Goal: Find specific page/section: Find specific page/section

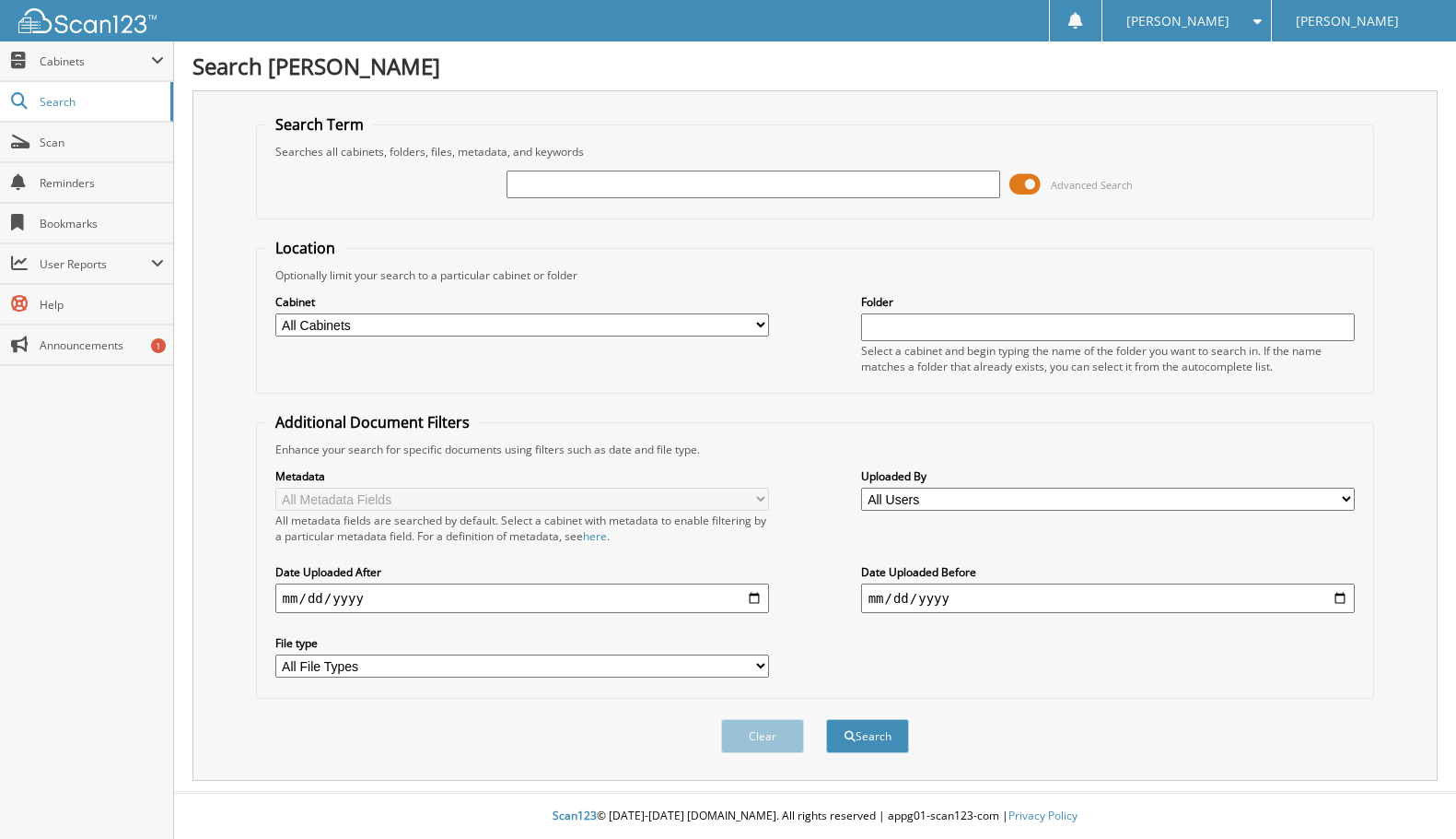
click at [1014, 188] on span at bounding box center [1025, 184] width 32 height 28
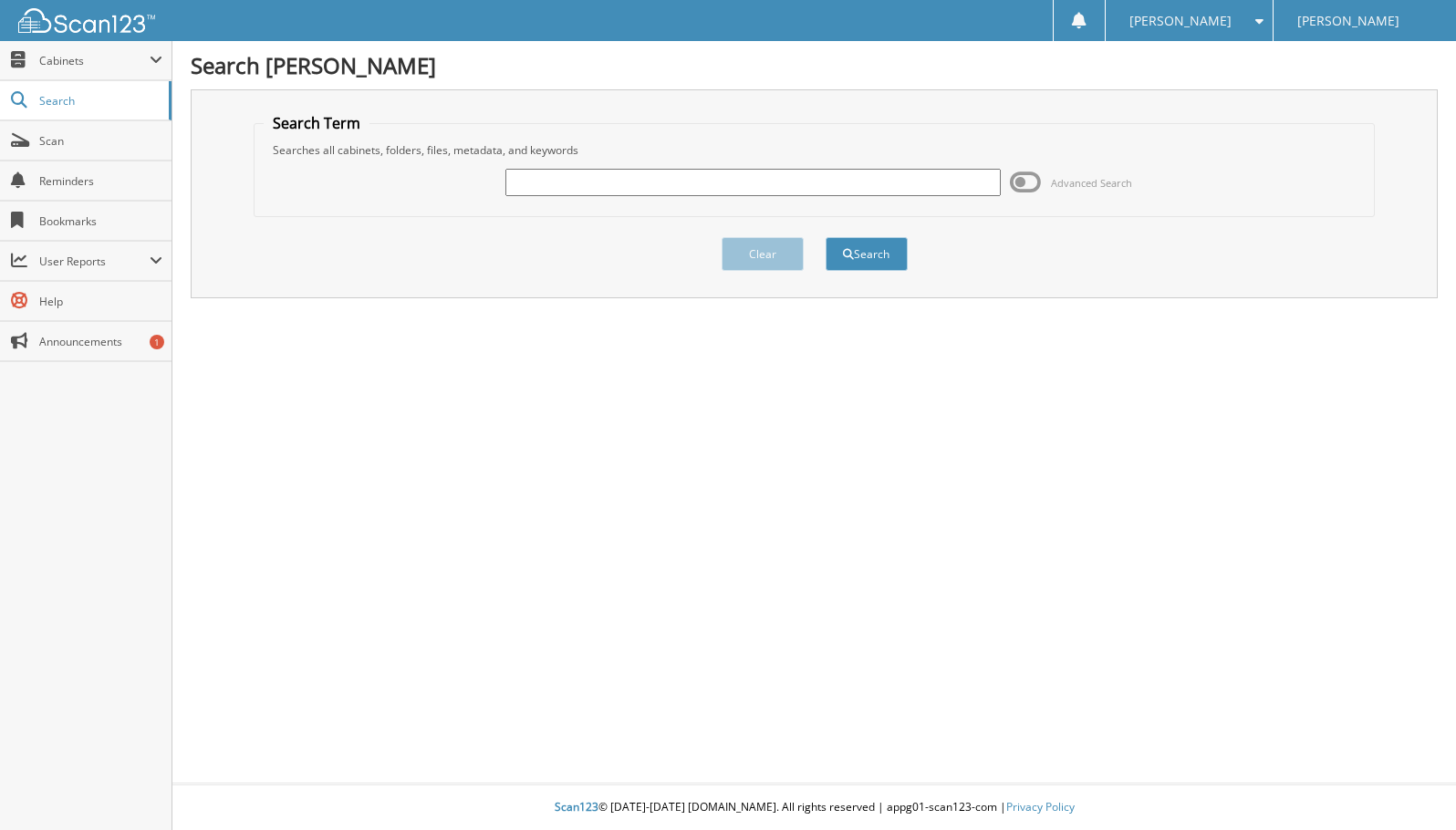
click at [860, 174] on input "text" at bounding box center [753, 182] width 495 height 28
paste input "25T913B"
type input "25T913B"
click at [863, 252] on button "Search" at bounding box center [867, 253] width 82 height 33
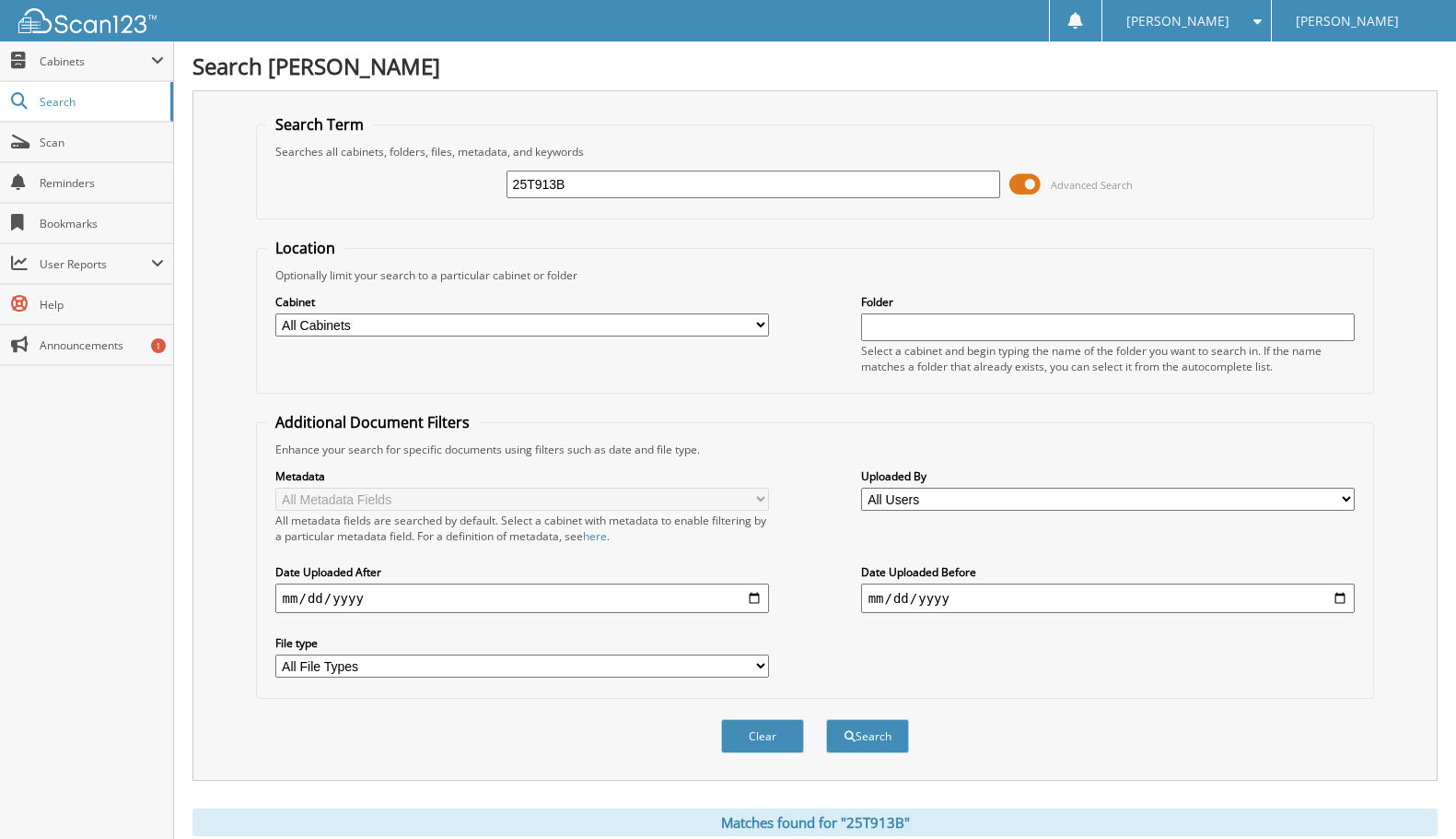
click at [1028, 185] on span at bounding box center [1025, 184] width 32 height 28
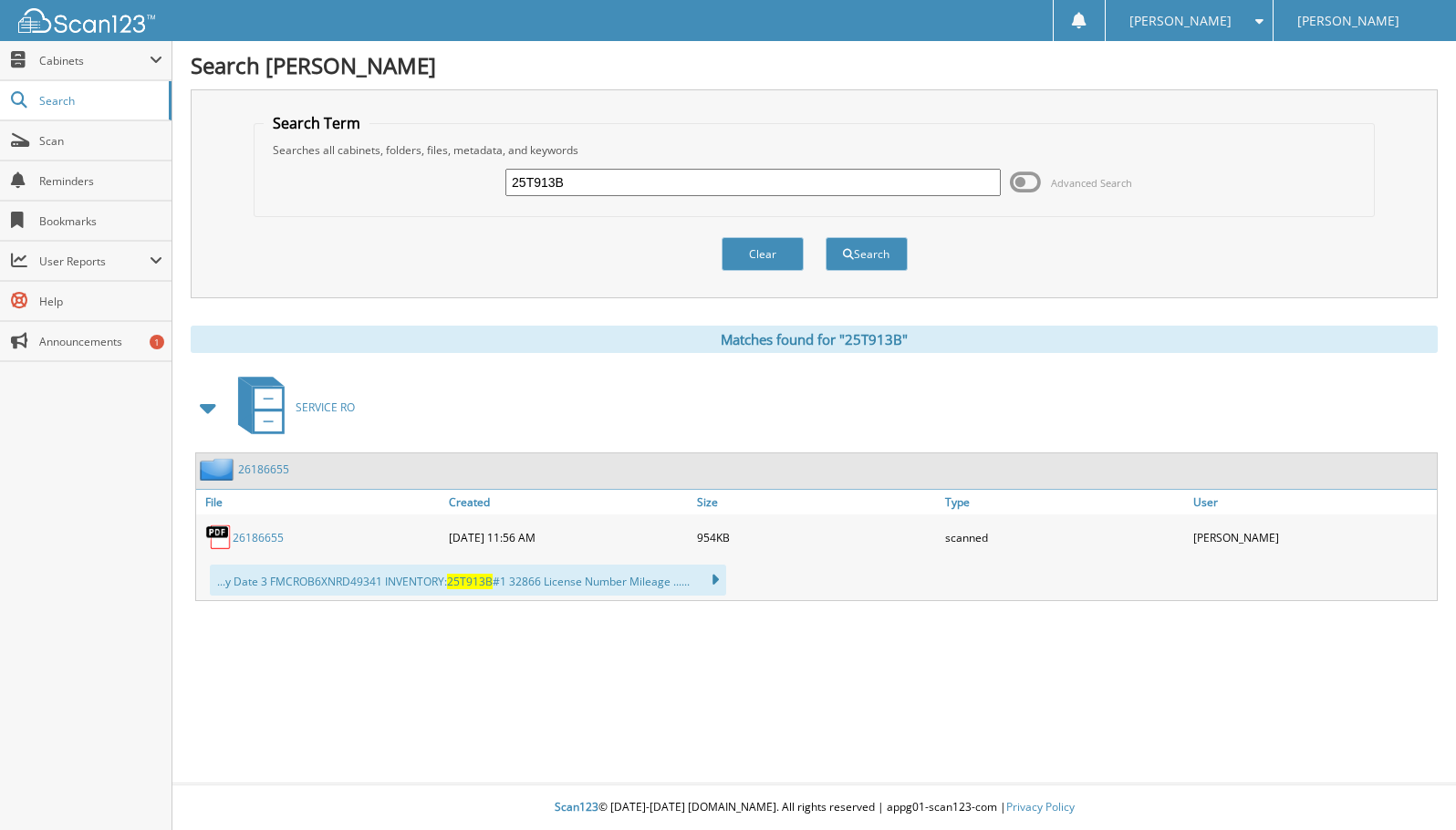
click at [555, 170] on input "25T913B" at bounding box center [753, 182] width 495 height 28
paste input "A"
type input "25T913A"
click at [881, 261] on button "Search" at bounding box center [867, 253] width 82 height 33
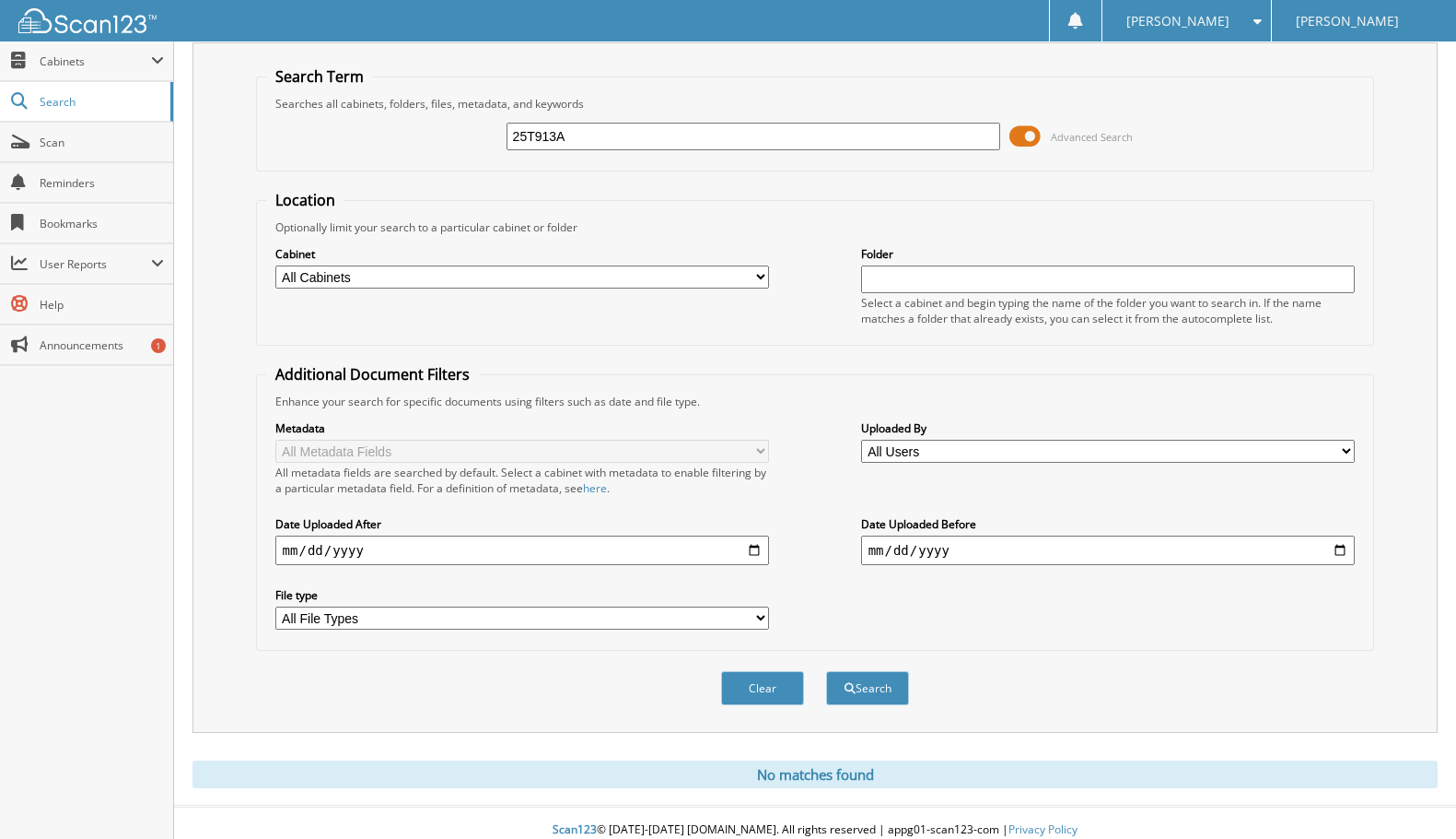
scroll to position [74, 0]
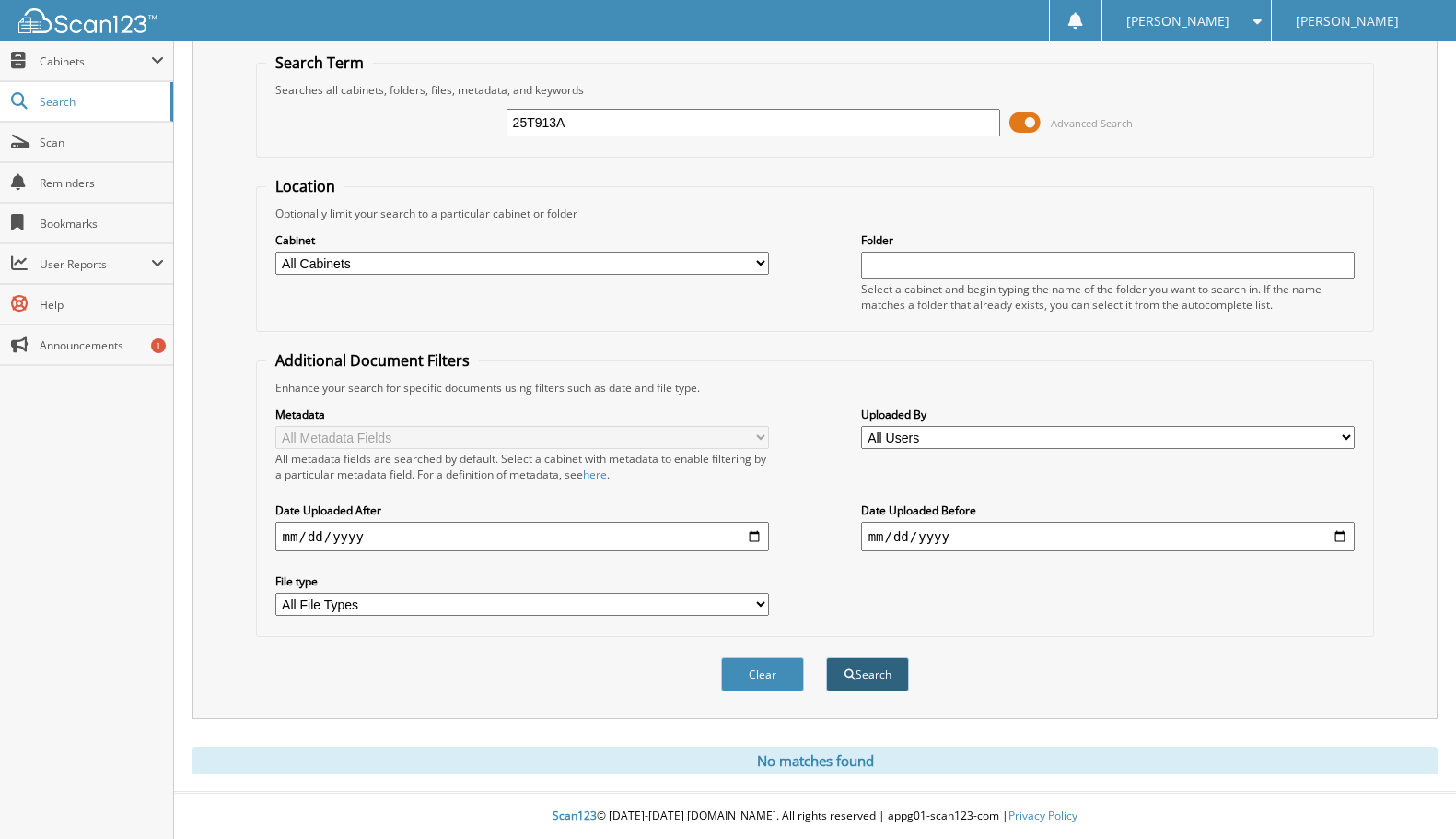
click at [880, 672] on button "Search" at bounding box center [867, 674] width 83 height 34
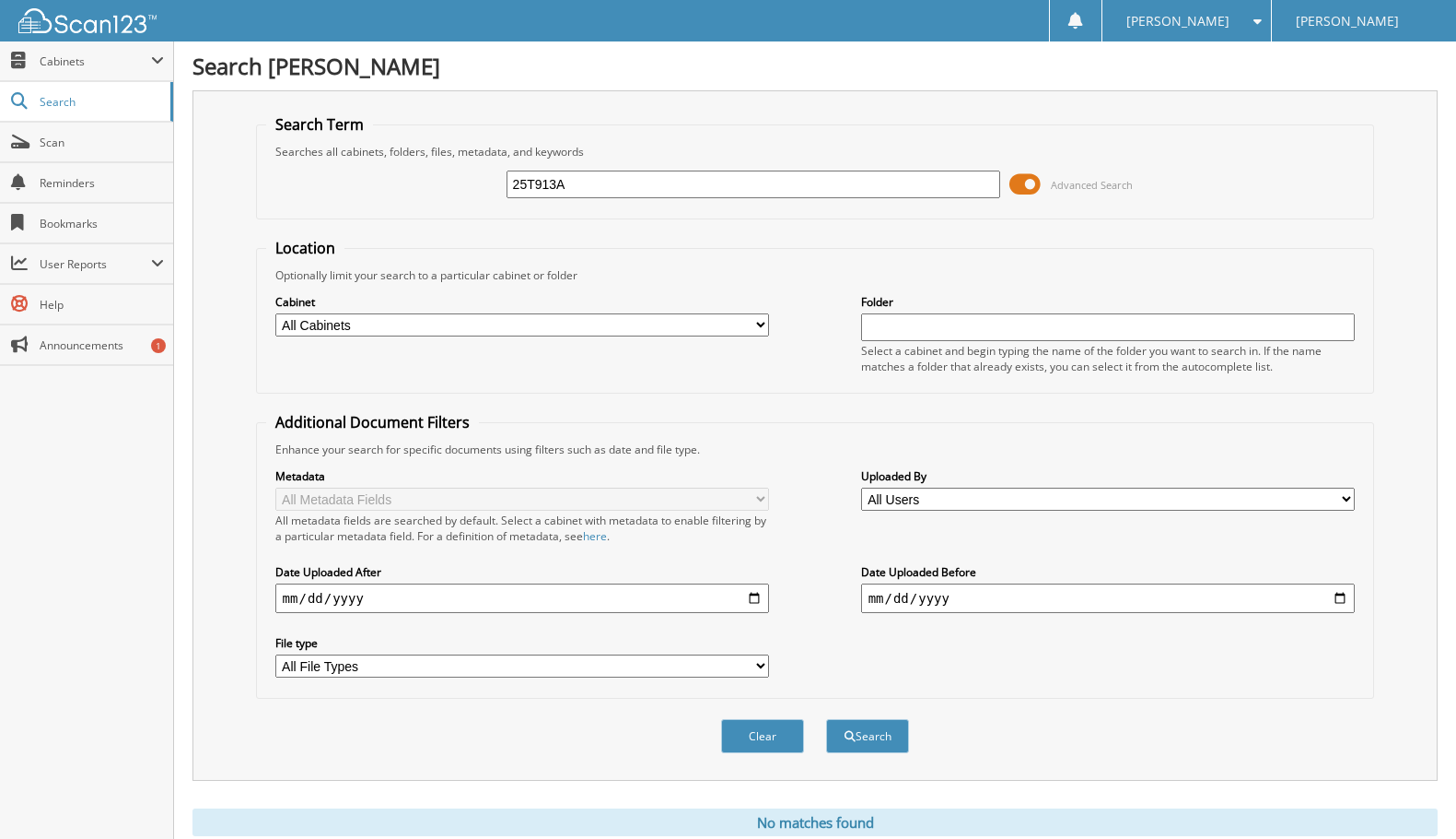
click at [640, 187] on input "25T913A" at bounding box center [754, 184] width 494 height 28
paste input "B"
type input "25T913B"
click at [865, 740] on button "Search" at bounding box center [867, 735] width 83 height 34
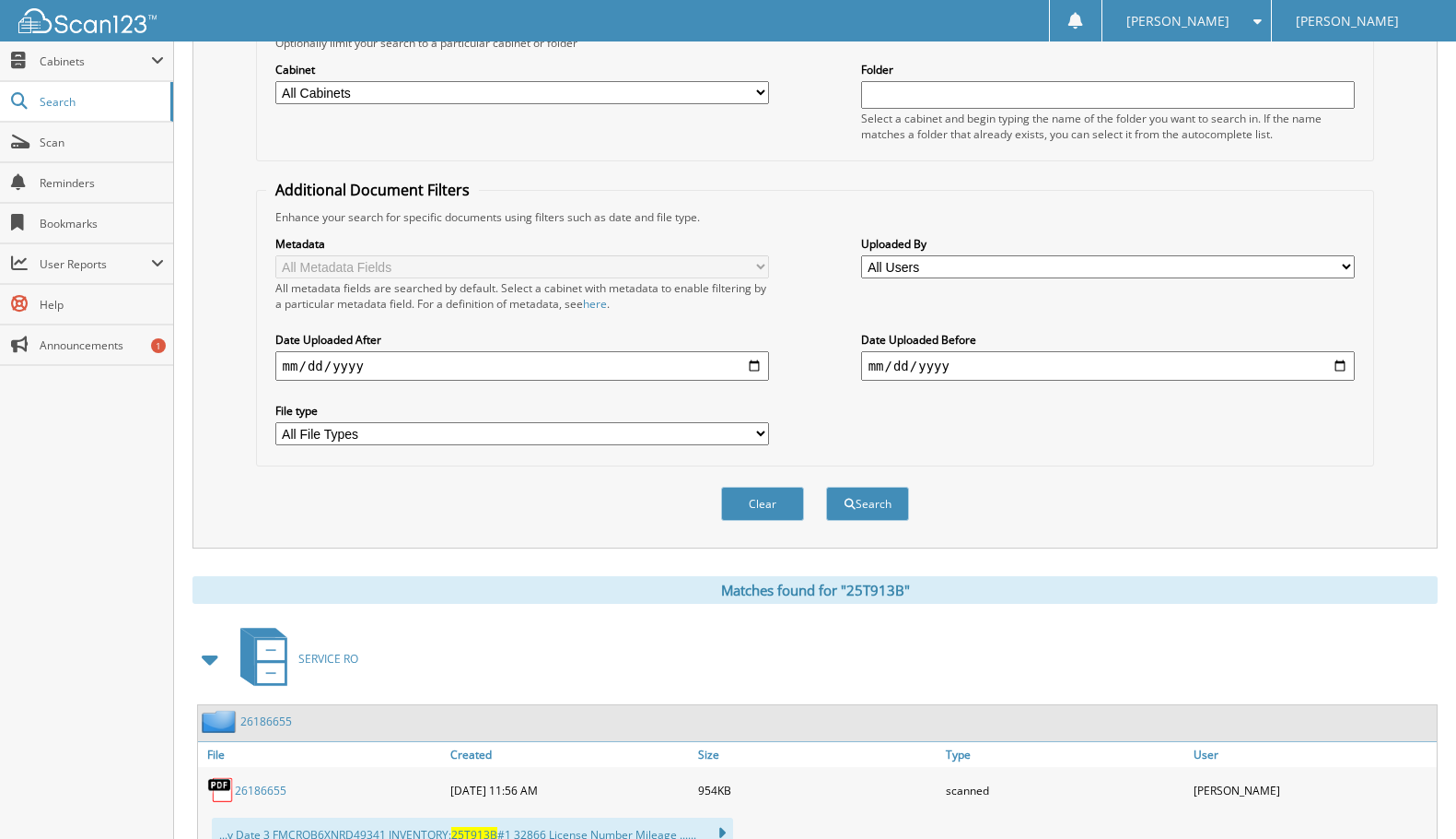
scroll to position [317, 0]
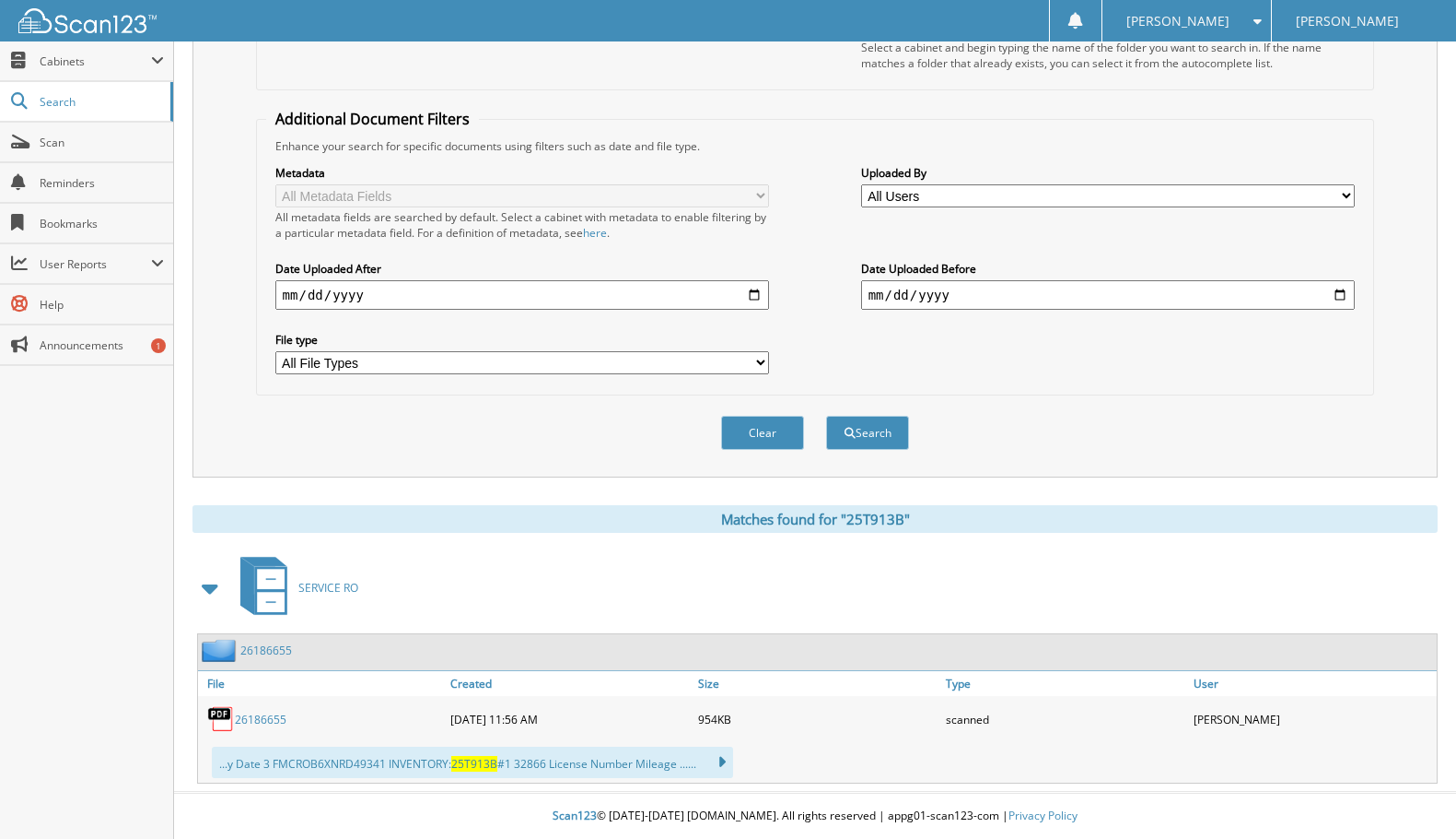
click at [277, 713] on link "26186655" at bounding box center [261, 719] width 52 height 15
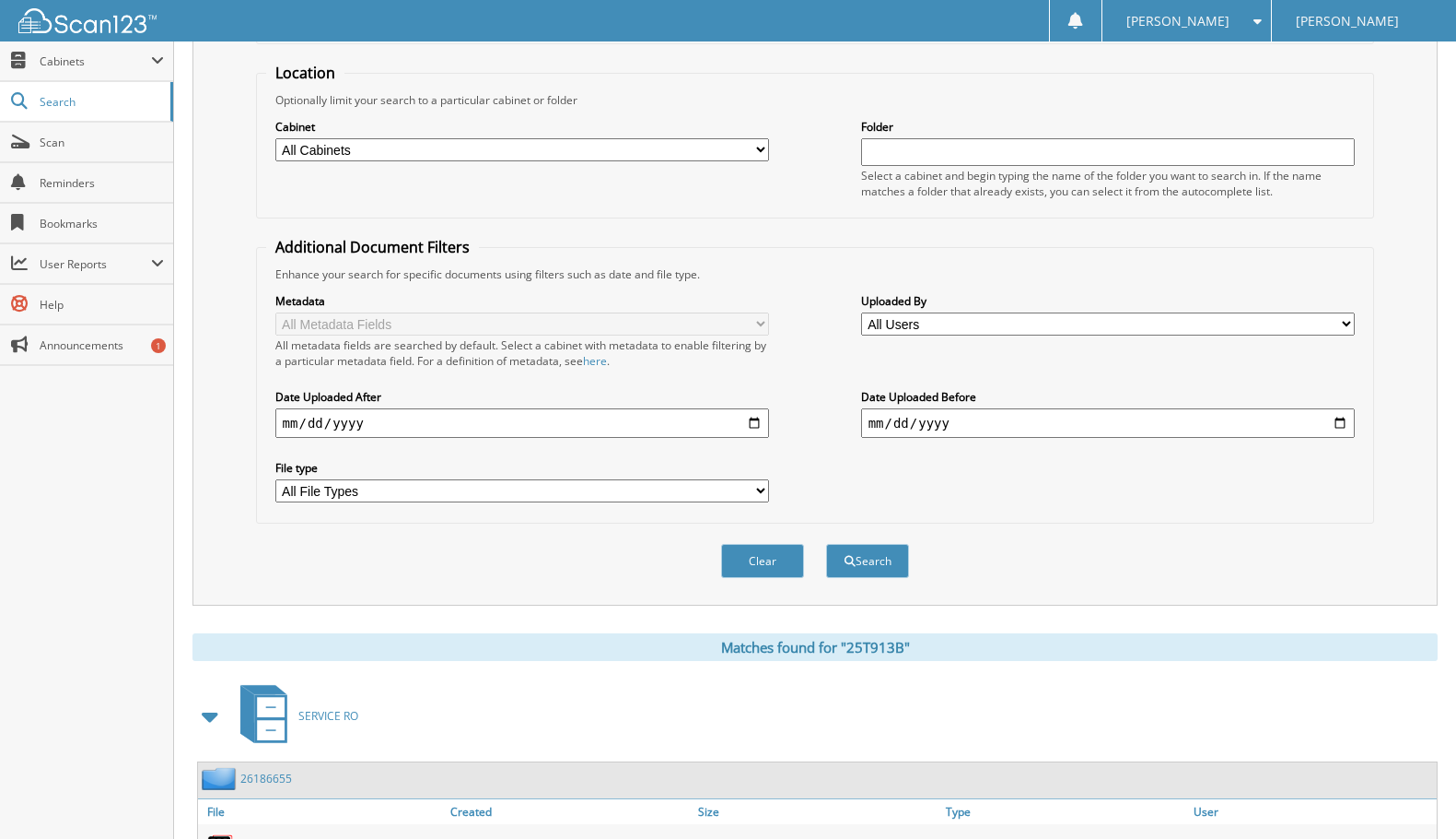
scroll to position [0, 0]
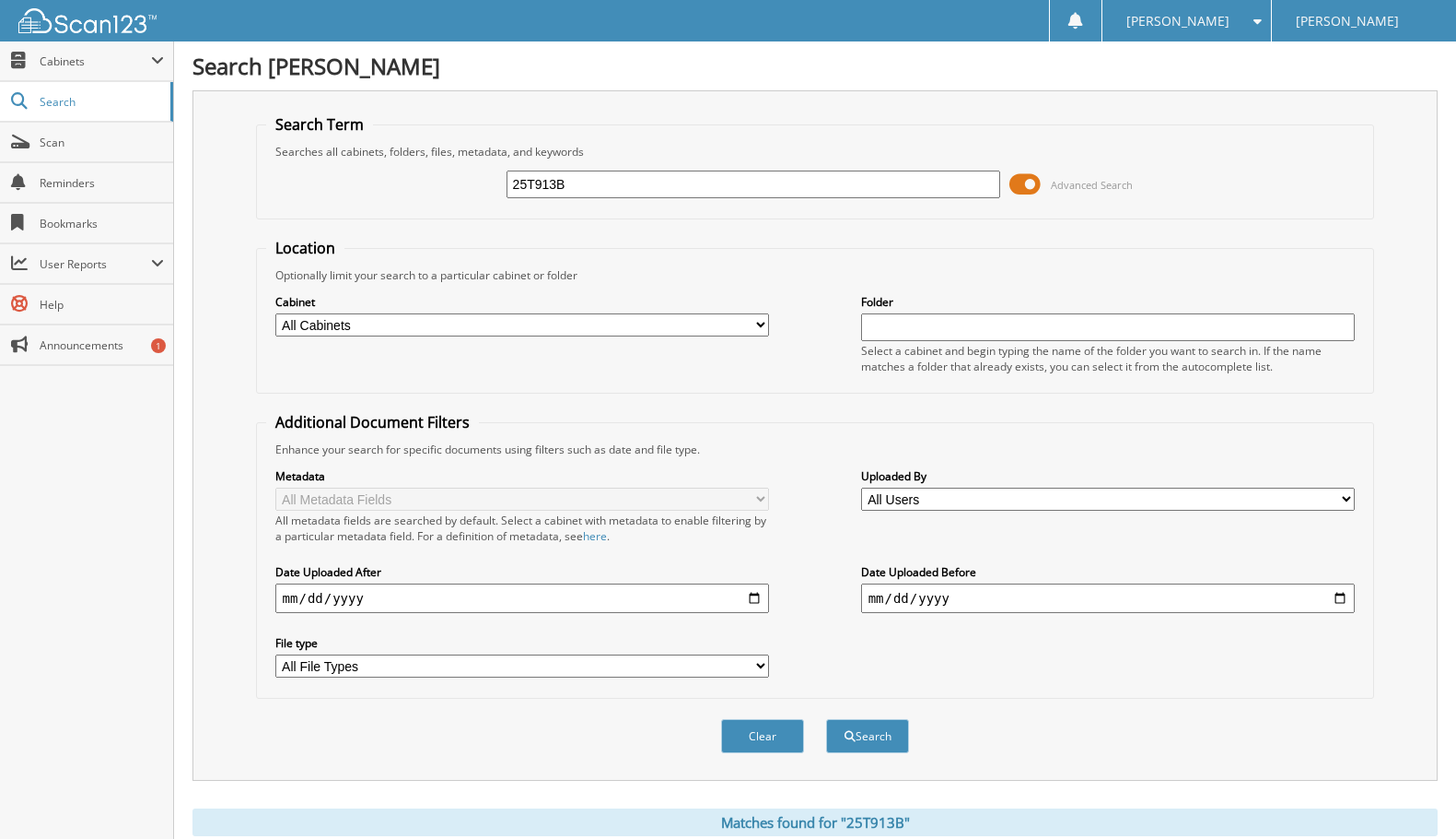
click at [595, 179] on input "25T913B" at bounding box center [754, 184] width 494 height 28
paste input "2T617A"
type input "22T617A"
click at [871, 752] on button "Search" at bounding box center [867, 735] width 83 height 34
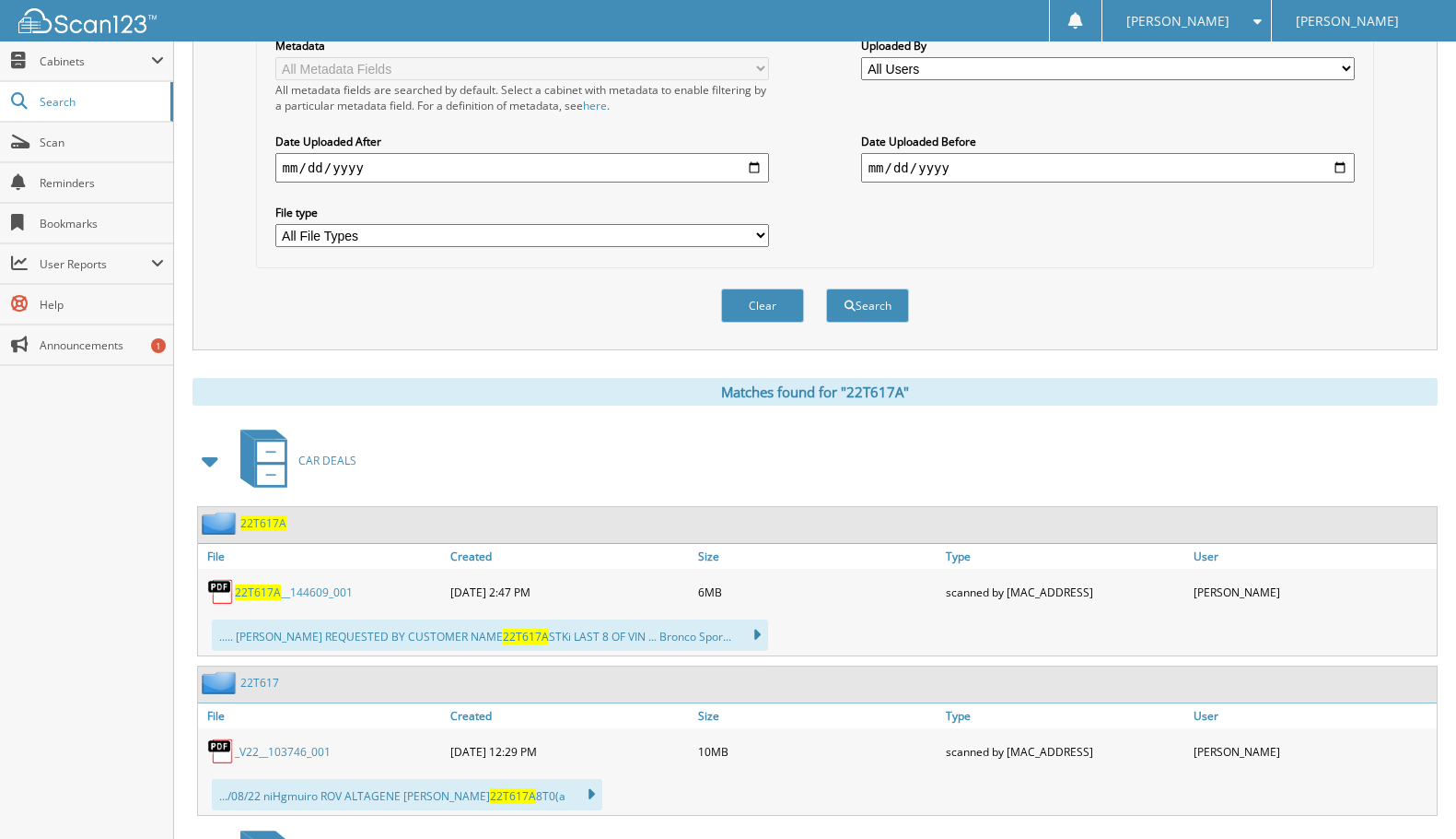
scroll to position [461, 0]
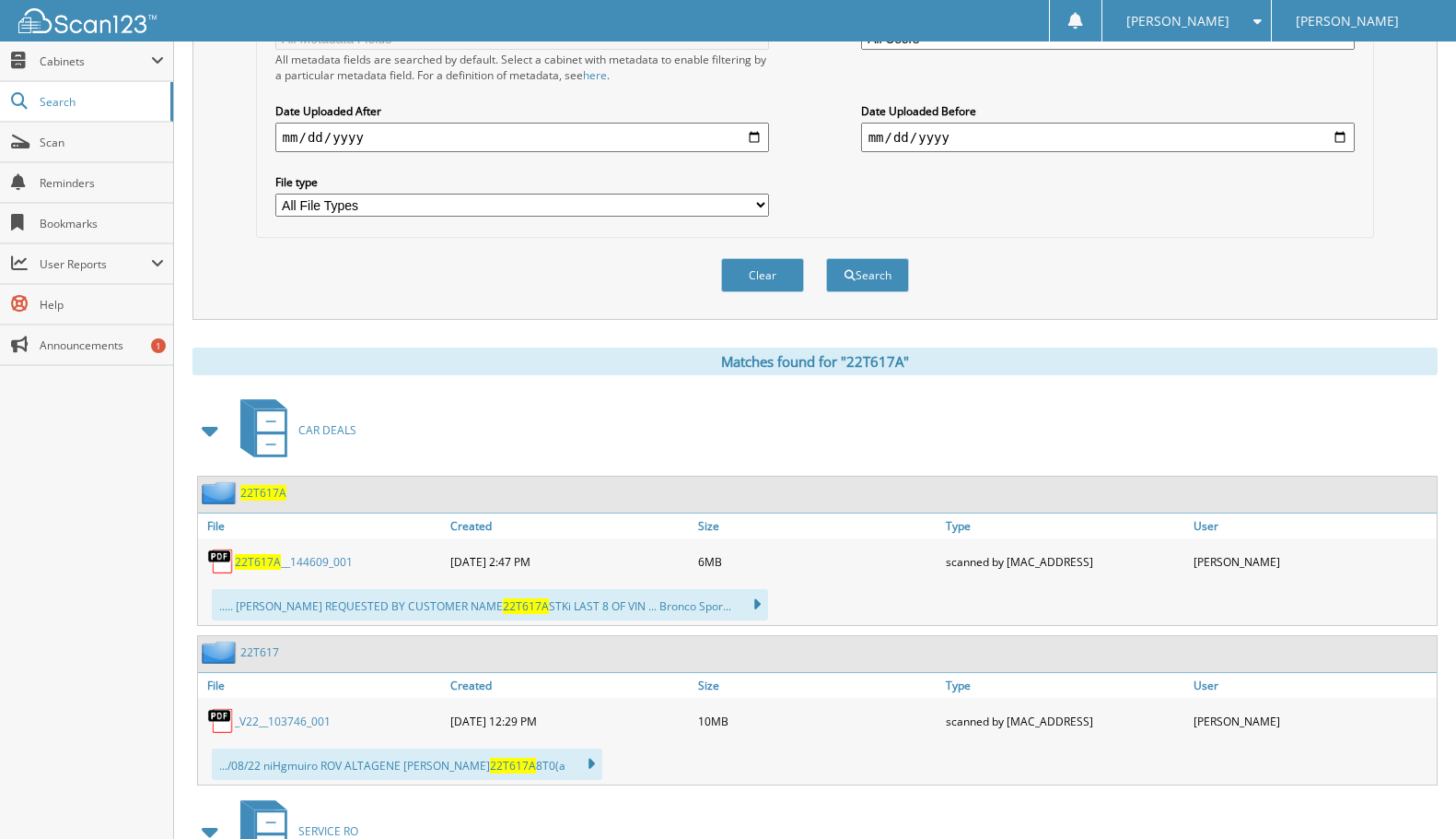
click at [273, 570] on span "22T617A" at bounding box center [258, 562] width 46 height 15
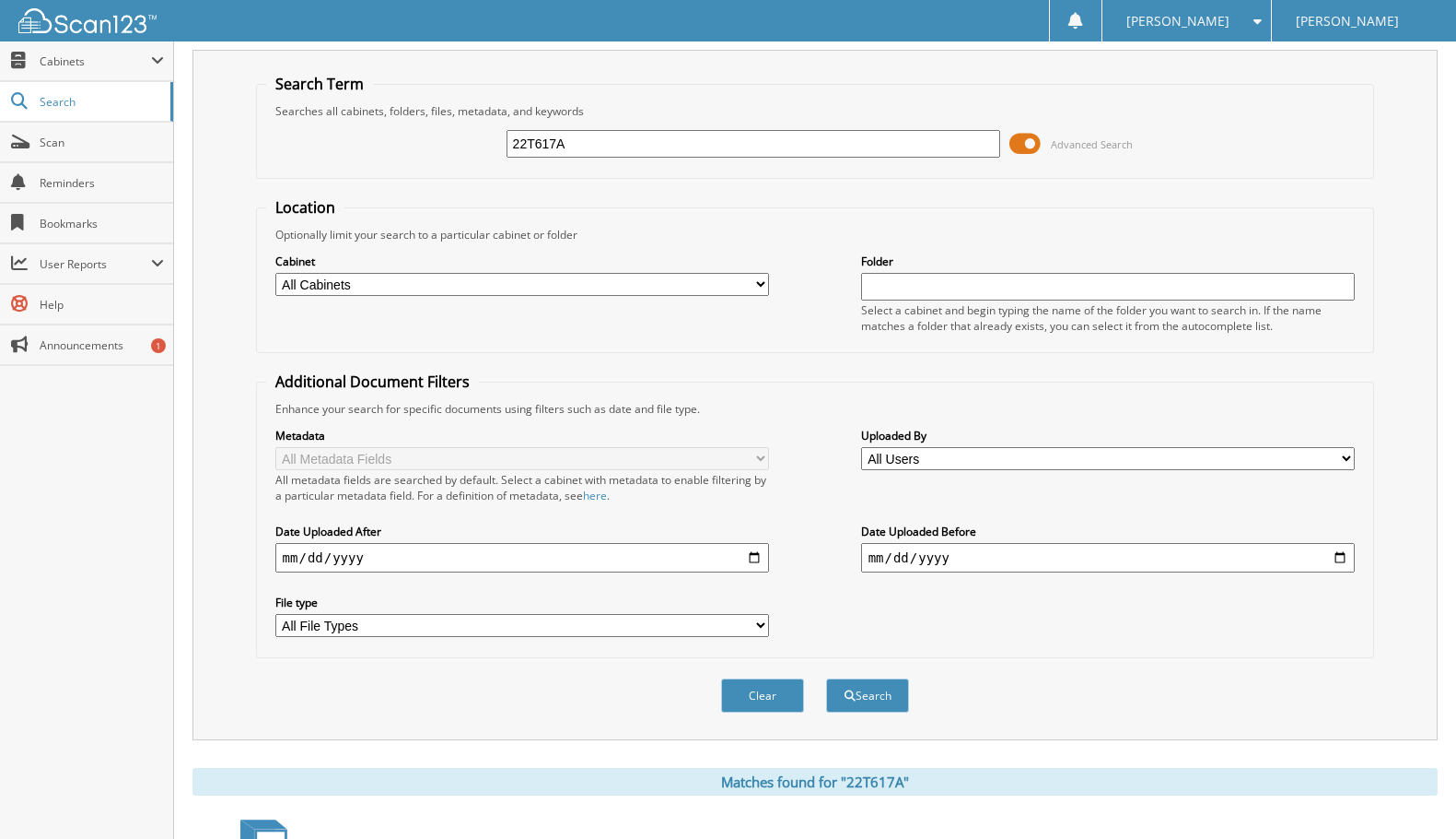
scroll to position [0, 0]
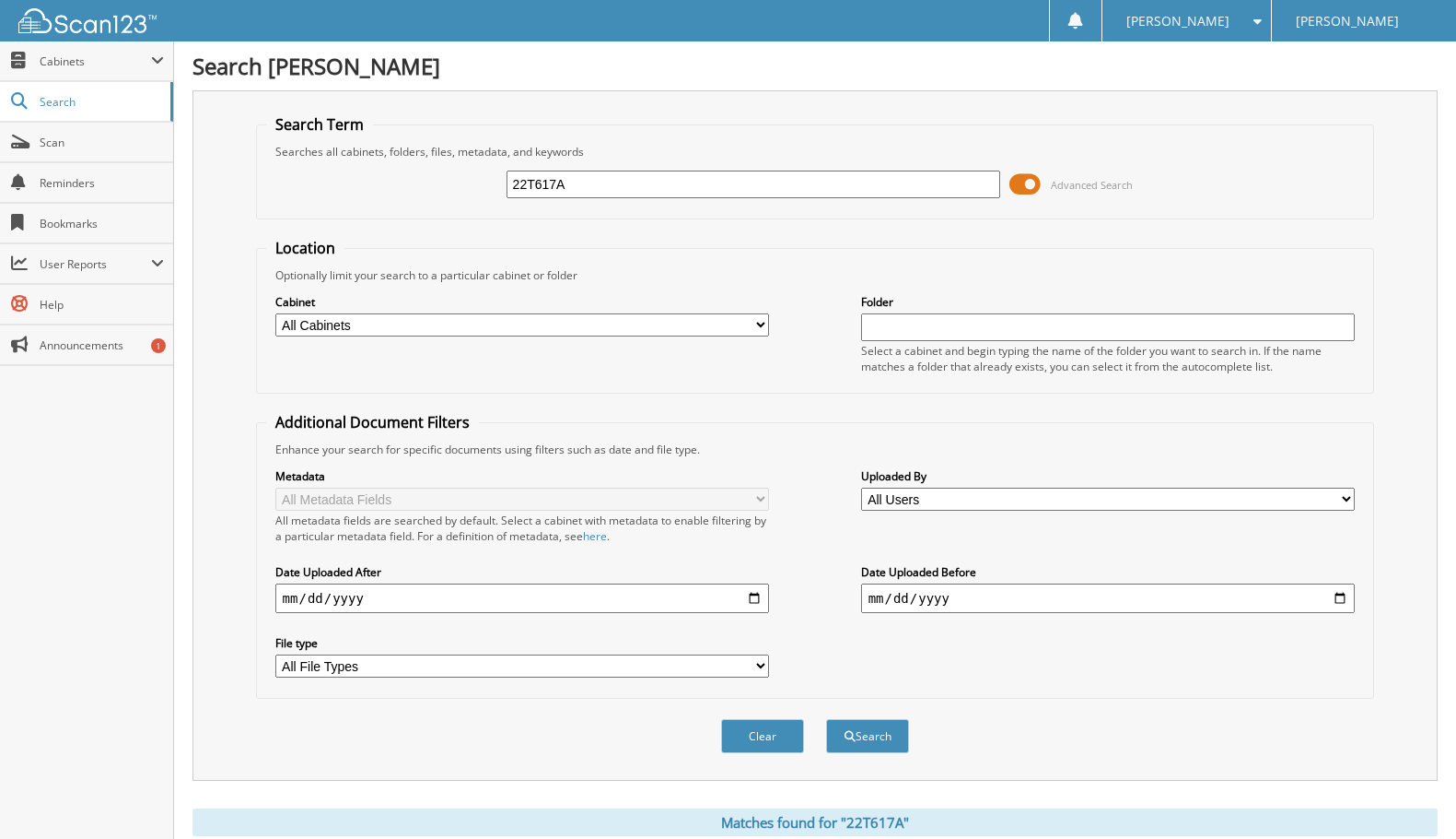
click at [624, 189] on input "22T617A" at bounding box center [754, 184] width 494 height 28
paste input "3T292"
click at [550, 183] on input "23T292A" at bounding box center [754, 184] width 494 height 28
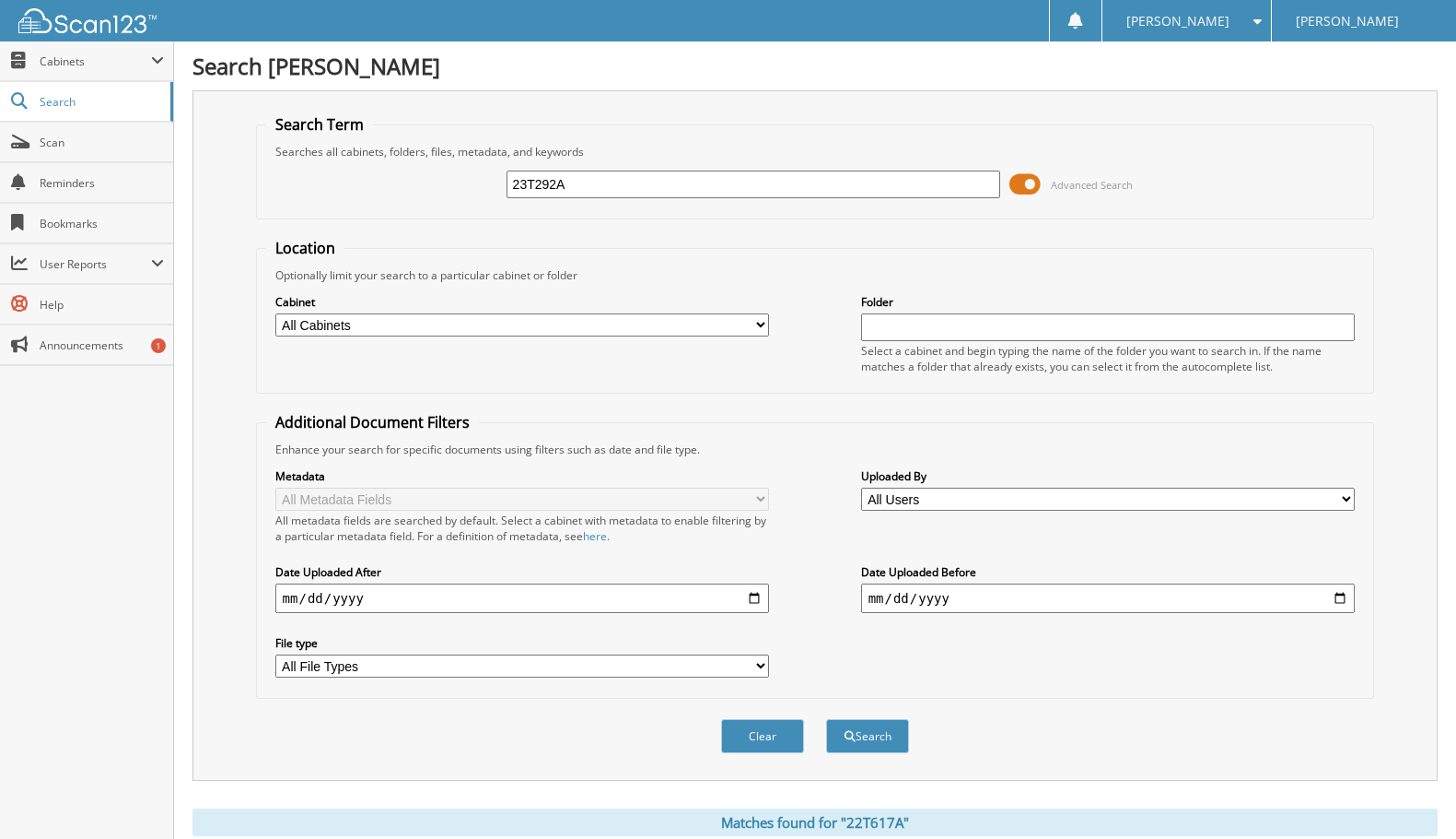
click at [550, 183] on input "23T292A" at bounding box center [754, 184] width 494 height 28
paste input "text"
type input "23T292A"
click at [541, 186] on input "23T292A" at bounding box center [754, 184] width 494 height 28
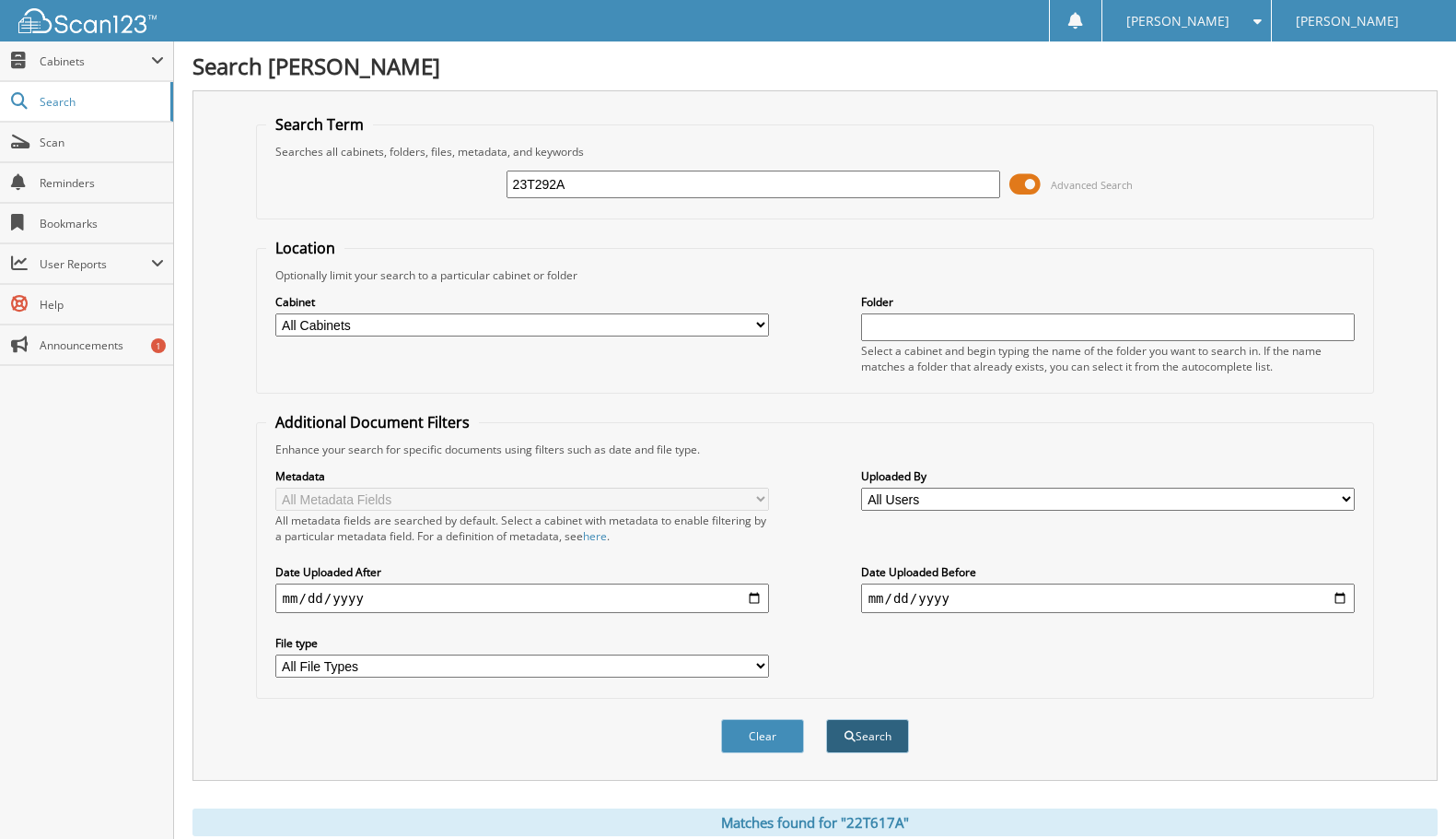
click at [874, 753] on button "Search" at bounding box center [867, 735] width 83 height 34
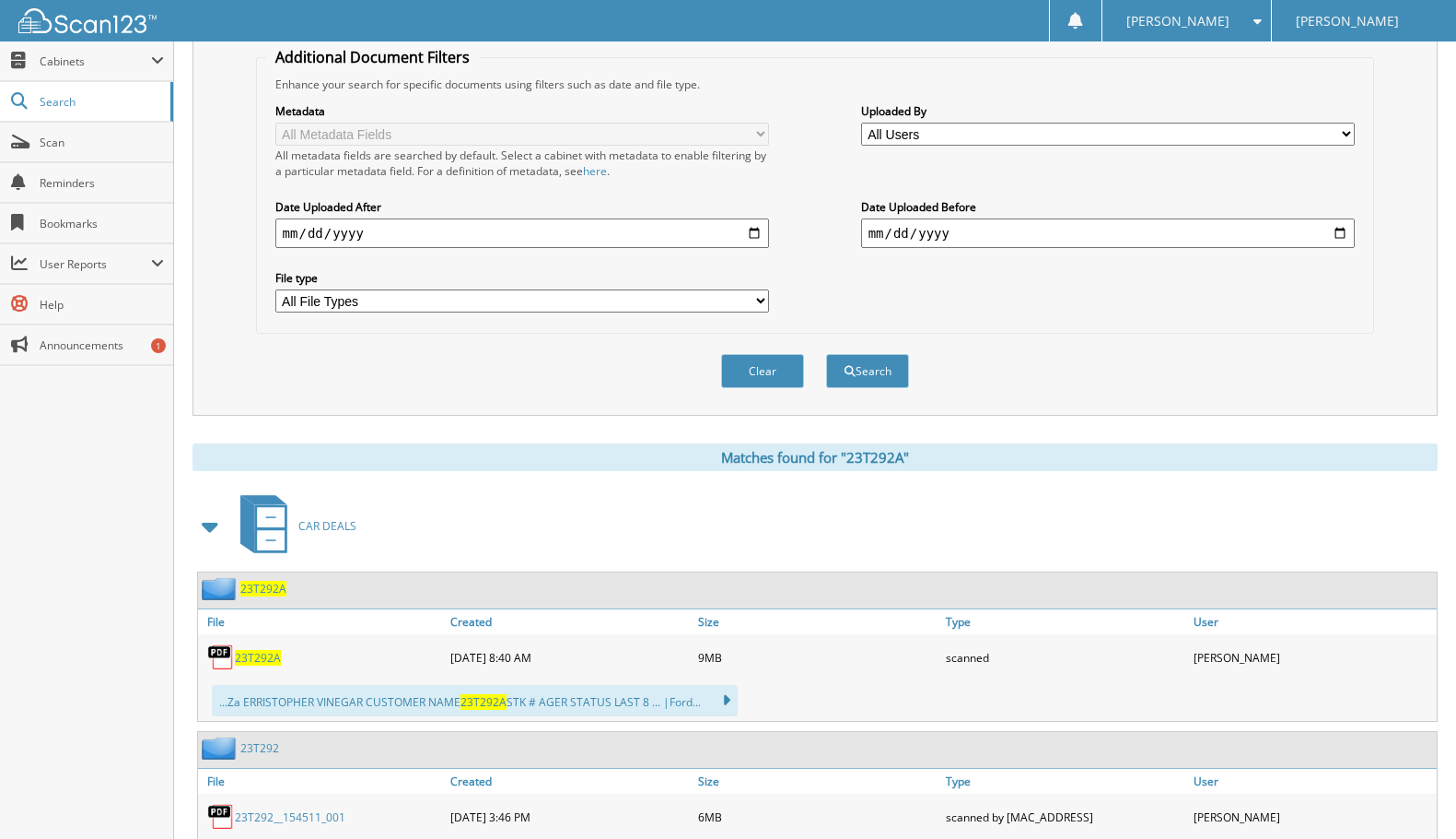
scroll to position [461, 0]
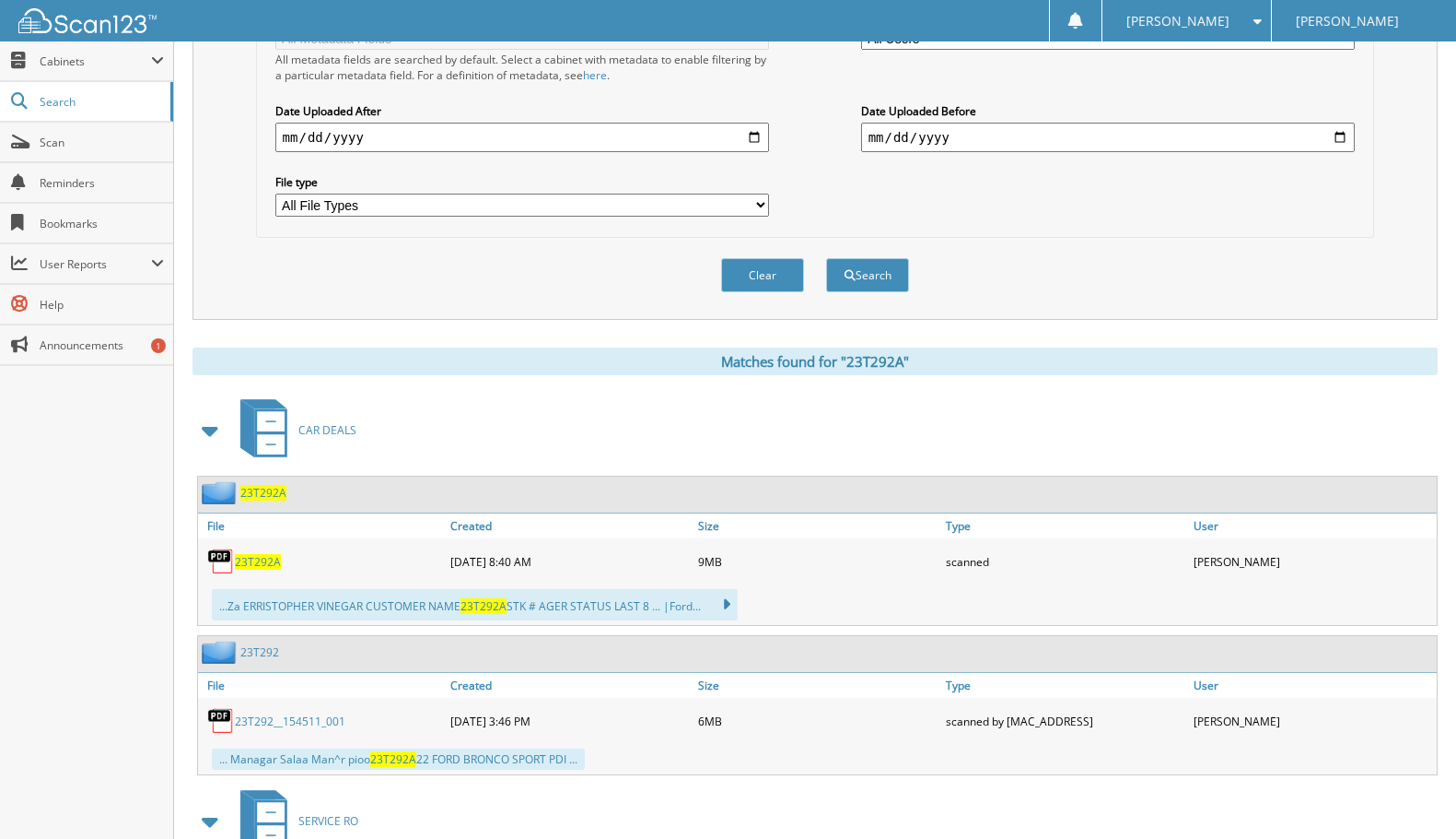
click at [274, 570] on span "23T292A" at bounding box center [258, 562] width 46 height 15
